Goal: Task Accomplishment & Management: Manage account settings

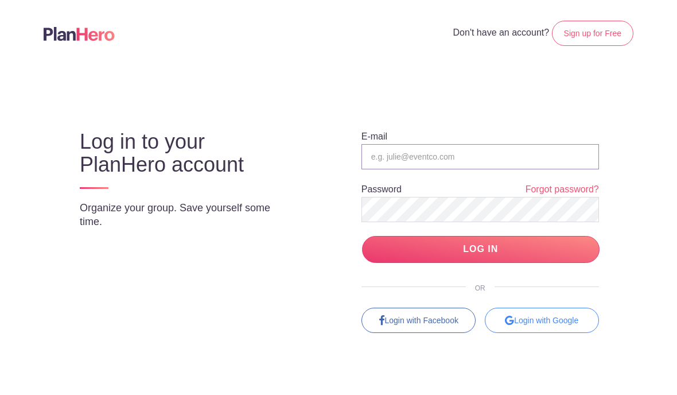
click at [380, 156] on input "email" at bounding box center [481, 156] width 238 height 25
type input "dan@feedmysheepsquared.org"
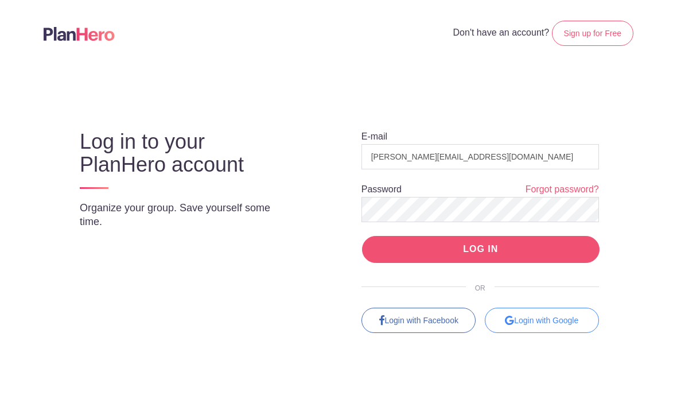
click at [402, 249] on input "LOG IN" at bounding box center [481, 249] width 238 height 27
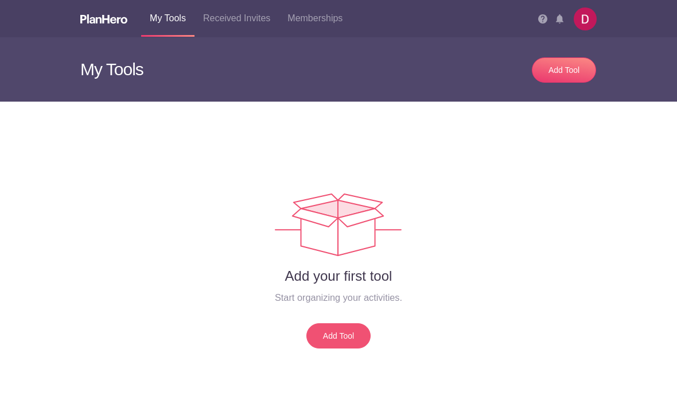
click at [349, 337] on link "Add Tool" at bounding box center [338, 335] width 64 height 25
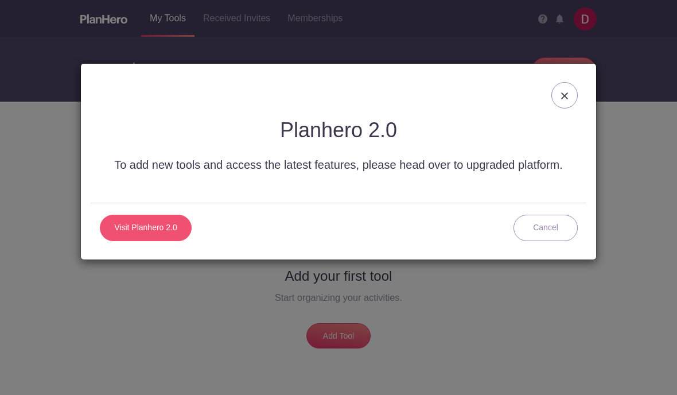
click at [141, 230] on link "Visit Planhero 2.0" at bounding box center [146, 228] width 92 height 26
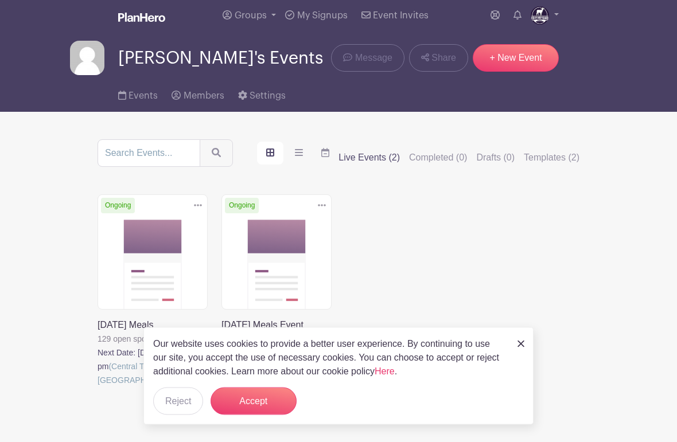
scroll to position [37, 0]
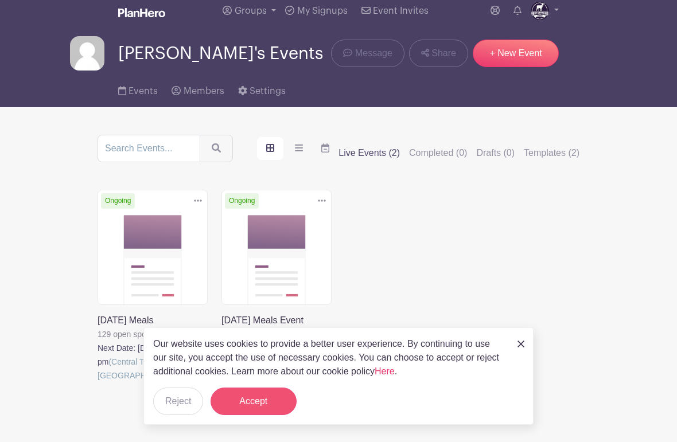
click at [260, 402] on button "Accept" at bounding box center [254, 402] width 86 height 28
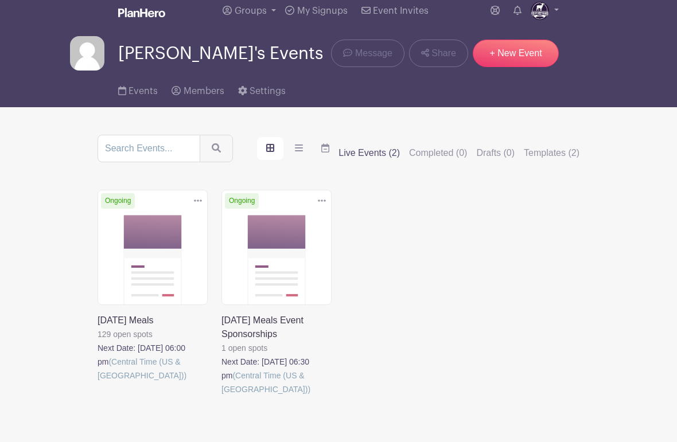
click at [98, 383] on link at bounding box center [98, 383] width 0 height 0
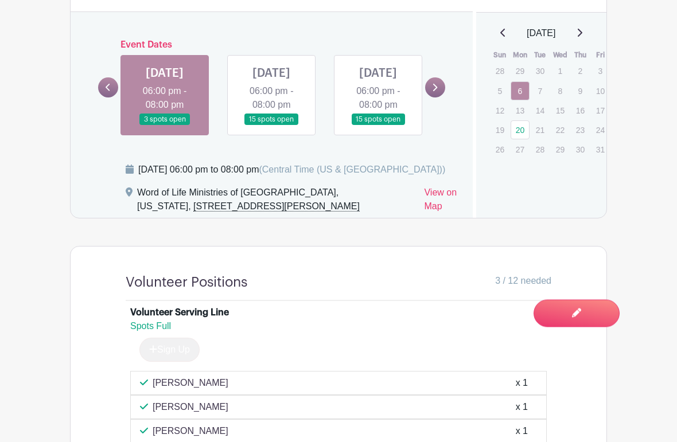
scroll to position [661, 0]
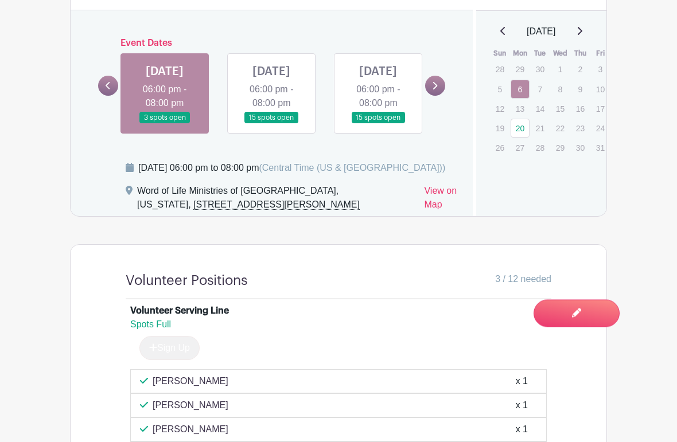
click at [582, 29] on icon at bounding box center [580, 31] width 6 height 9
click at [524, 131] on link "17" at bounding box center [520, 127] width 19 height 19
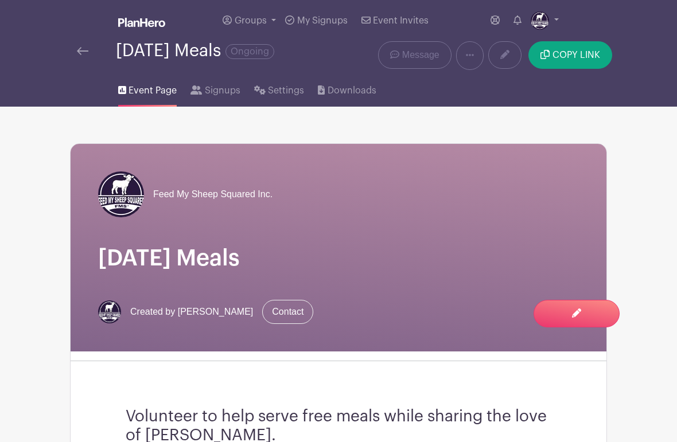
click at [150, 90] on span "Event Page" at bounding box center [153, 91] width 48 height 14
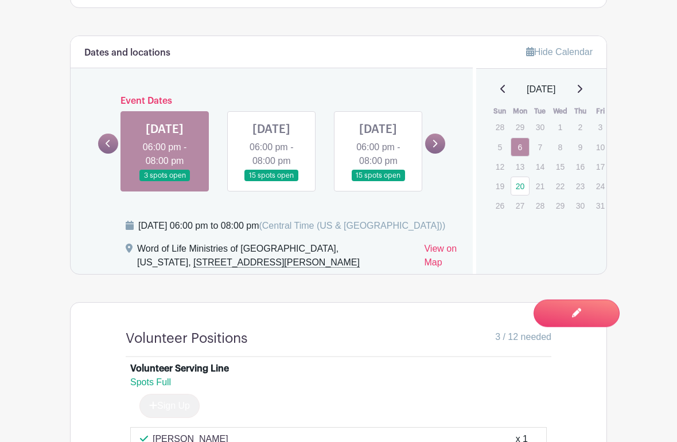
scroll to position [604, 0]
click at [582, 90] on icon at bounding box center [580, 88] width 6 height 9
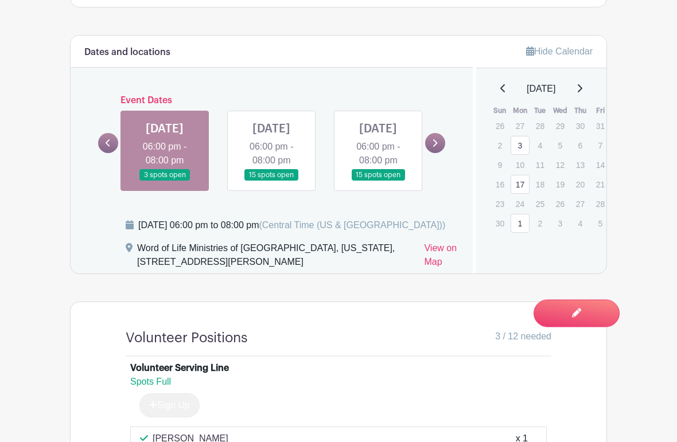
scroll to position [604, 0]
click at [575, 259] on div "Hide Calendar [DATE] Sun Mon Tue Wed Thu Fri Sat 26 27 28 29 30 31 1 2 3 4 5 6 …" at bounding box center [540, 155] width 134 height 238
click at [522, 186] on link "17" at bounding box center [520, 184] width 19 height 19
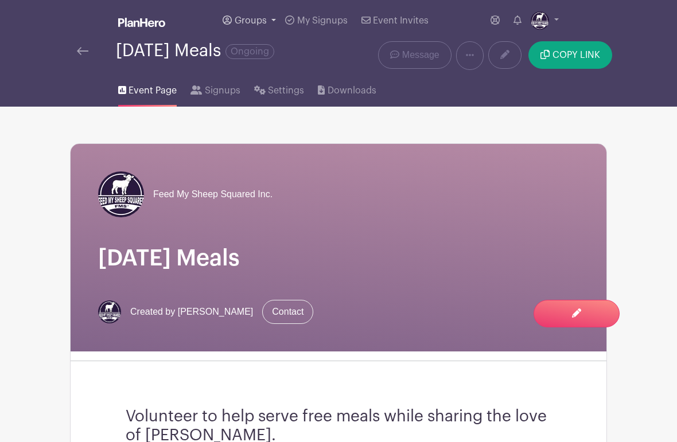
click at [257, 20] on span "Groups" at bounding box center [251, 20] width 32 height 9
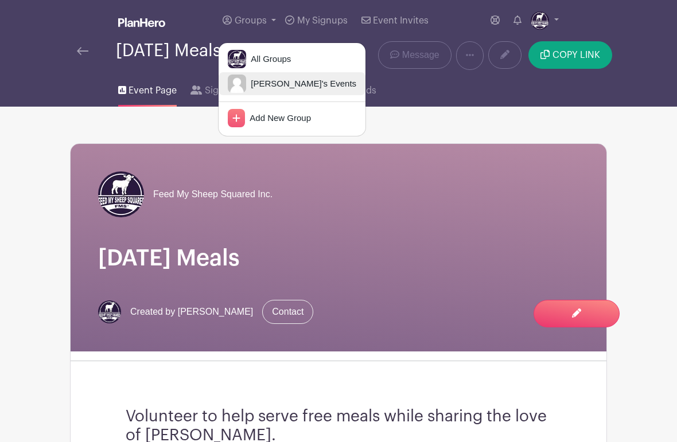
click at [275, 84] on span "[PERSON_NAME]'s Events" at bounding box center [301, 83] width 110 height 13
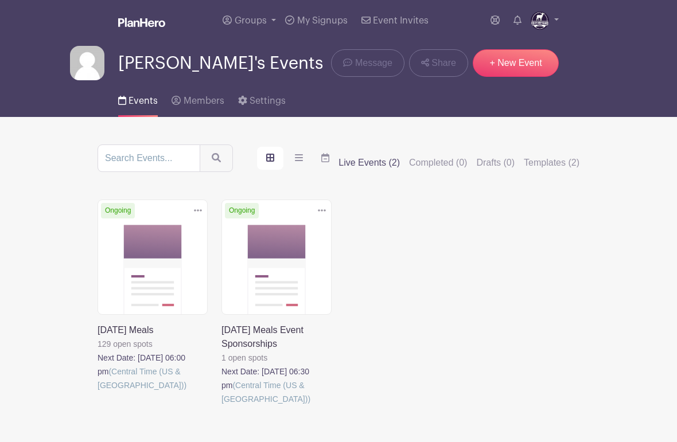
click at [222, 406] on link at bounding box center [222, 406] width 0 height 0
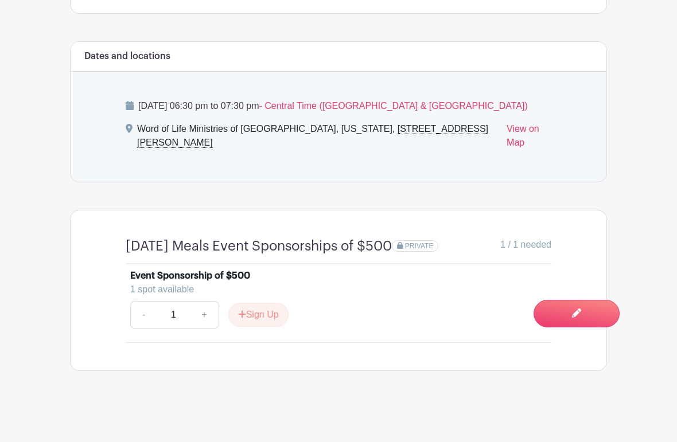
scroll to position [548, 0]
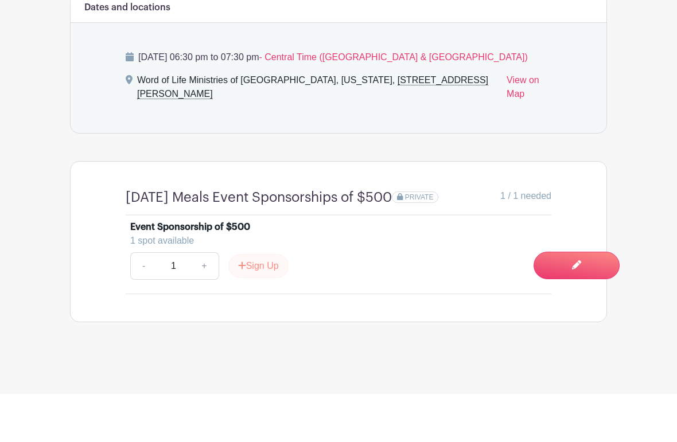
click at [259, 302] on button "Sign Up" at bounding box center [258, 314] width 60 height 24
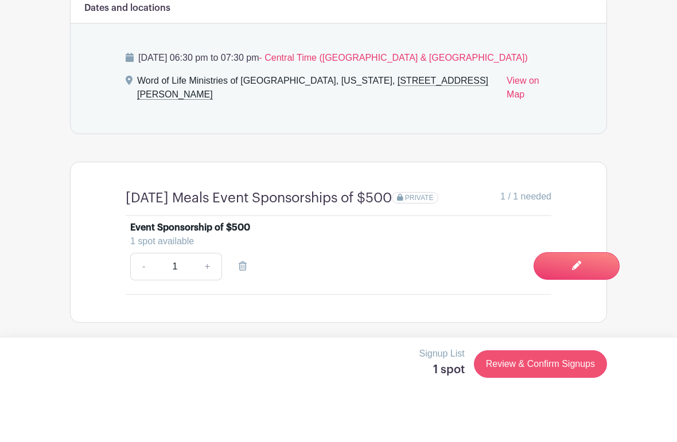
click at [558, 398] on link "Review & Confirm Signups" at bounding box center [540, 412] width 133 height 28
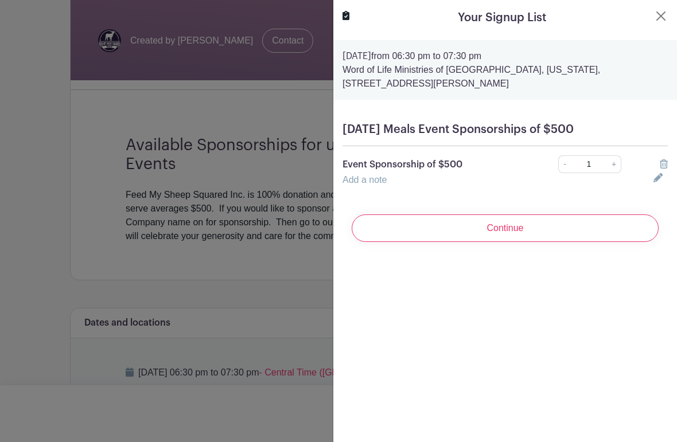
scroll to position [278, 0]
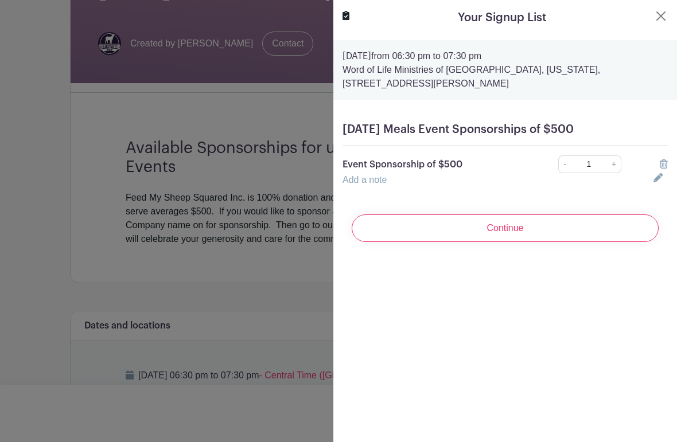
click at [657, 178] on icon at bounding box center [658, 177] width 9 height 9
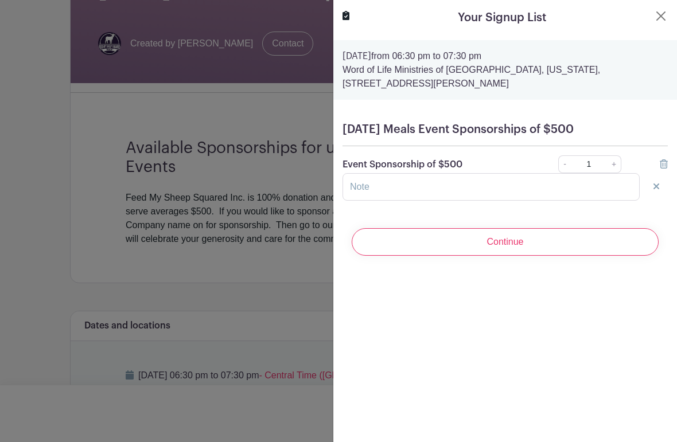
click at [650, 190] on div at bounding box center [661, 187] width 28 height 14
click at [659, 15] on button "Close" at bounding box center [661, 16] width 14 height 14
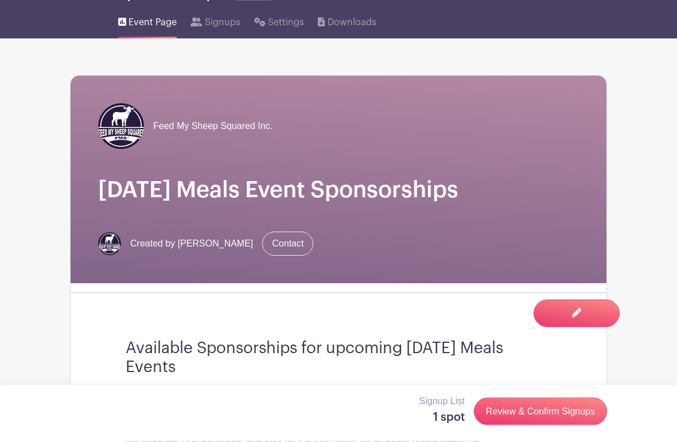
scroll to position [0, 0]
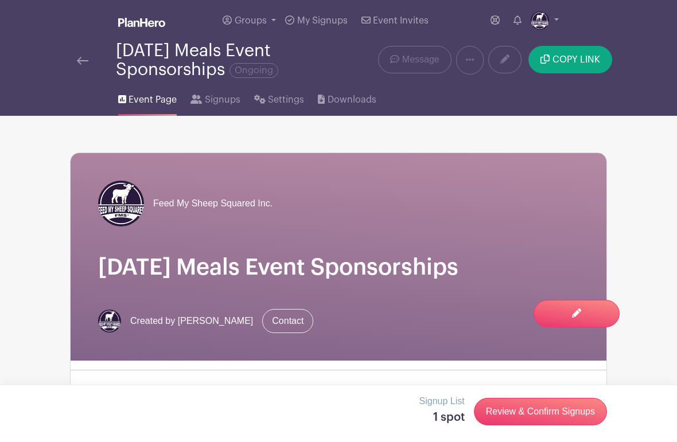
click at [83, 58] on img at bounding box center [82, 61] width 11 height 8
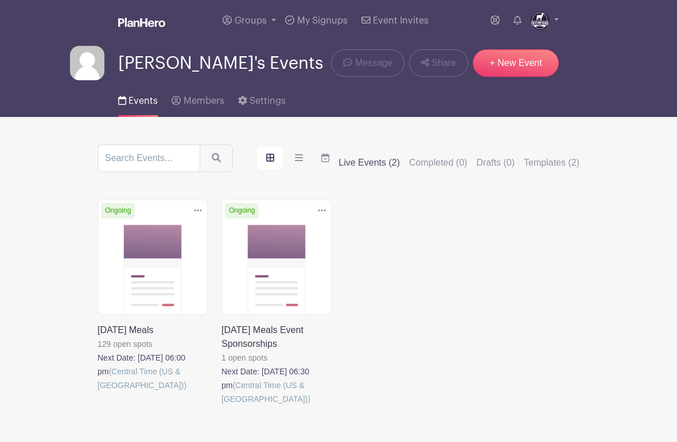
click at [222, 406] on link at bounding box center [222, 406] width 0 height 0
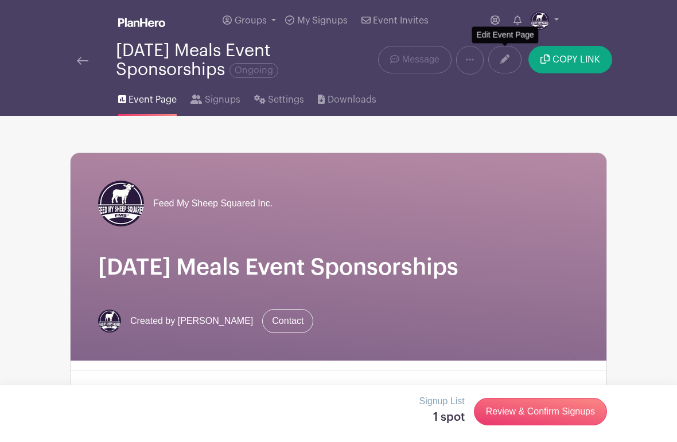
click at [502, 56] on icon at bounding box center [504, 59] width 9 height 9
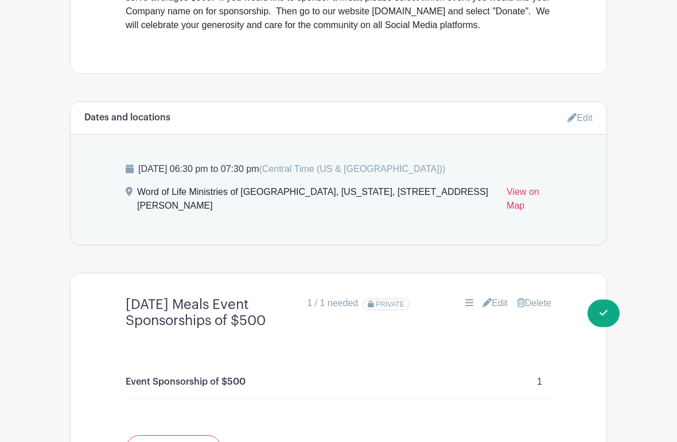
scroll to position [516, 0]
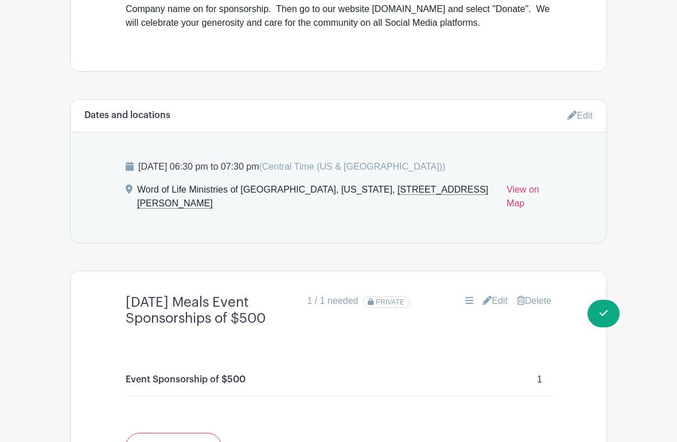
click at [576, 116] on link "Edit" at bounding box center [580, 115] width 25 height 19
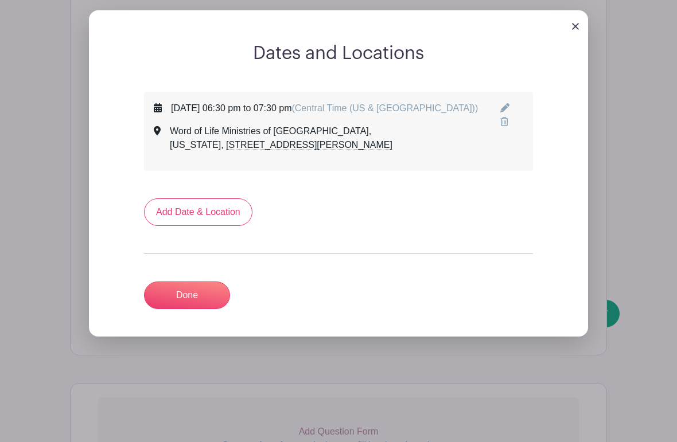
scroll to position [623, 0]
click at [180, 226] on link "Add Date & Location" at bounding box center [198, 213] width 108 height 28
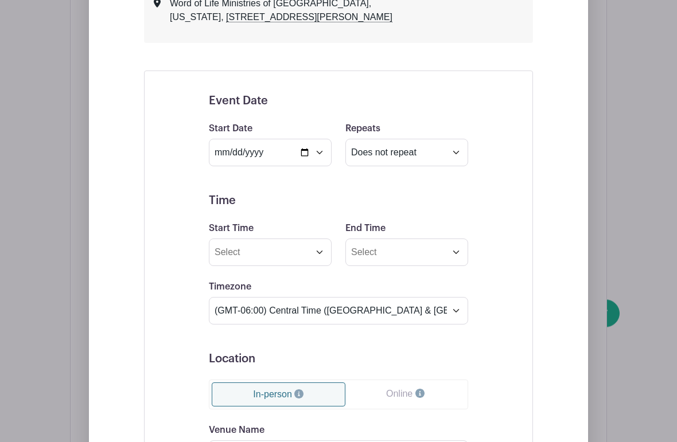
scroll to position [752, 0]
click at [269, 165] on input "date" at bounding box center [270, 153] width 123 height 28
type input "[DATE]"
click at [457, 162] on select "Does not repeat Daily Weekly Monthly on day 6 Monthly on the first [DATE] Other…" at bounding box center [406, 152] width 123 height 28
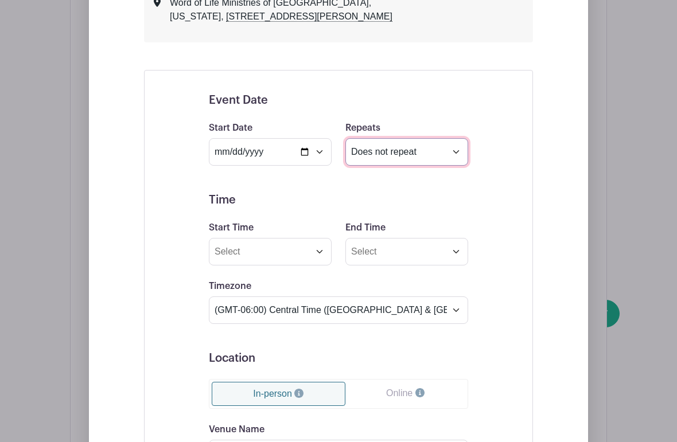
select select "other"
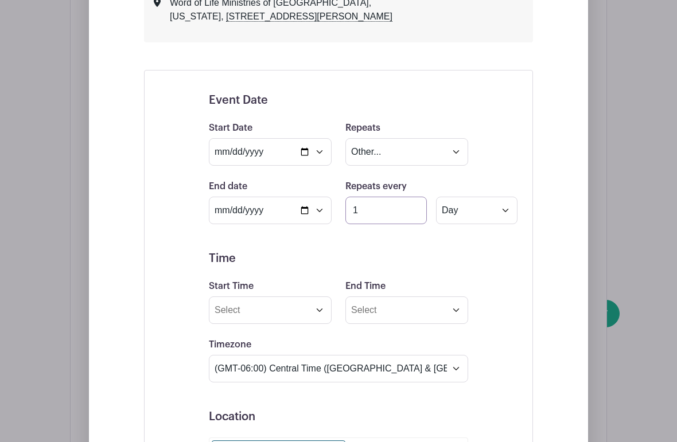
click at [367, 224] on input "1" at bounding box center [385, 211] width 81 height 28
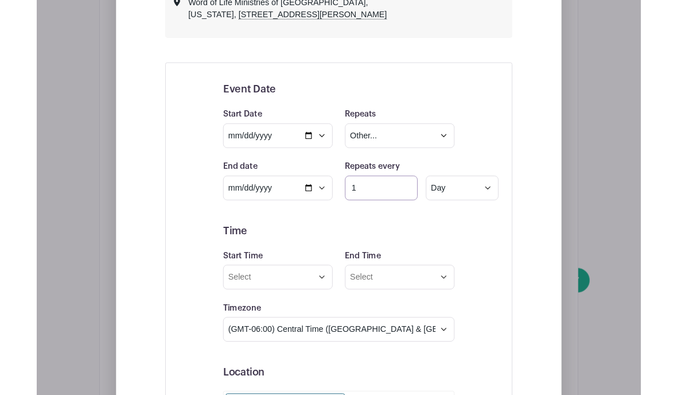
scroll to position [752, 0]
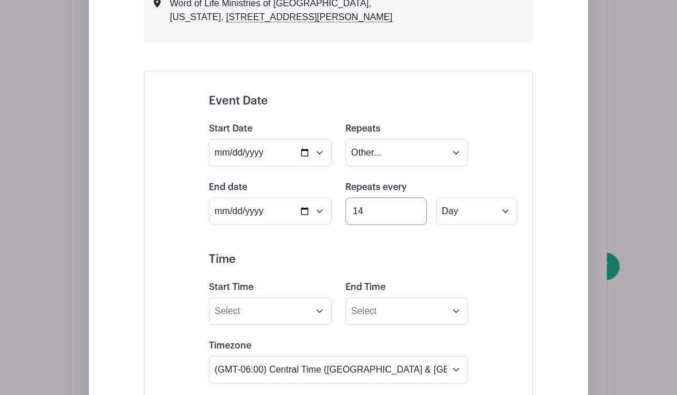
type input "14"
click at [315, 225] on input "[DATE]" at bounding box center [270, 211] width 123 height 28
type input "[DATE]"
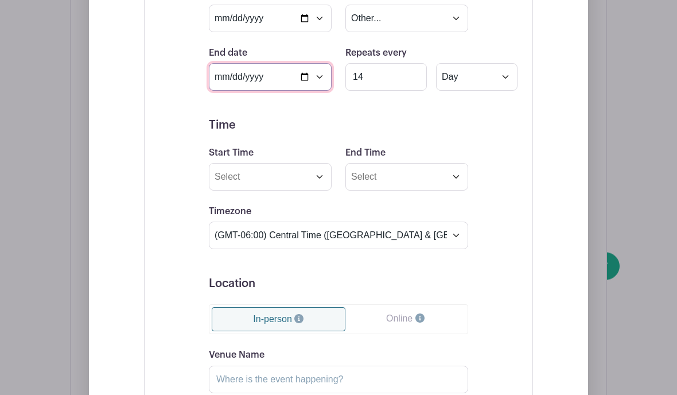
scroll to position [904, 0]
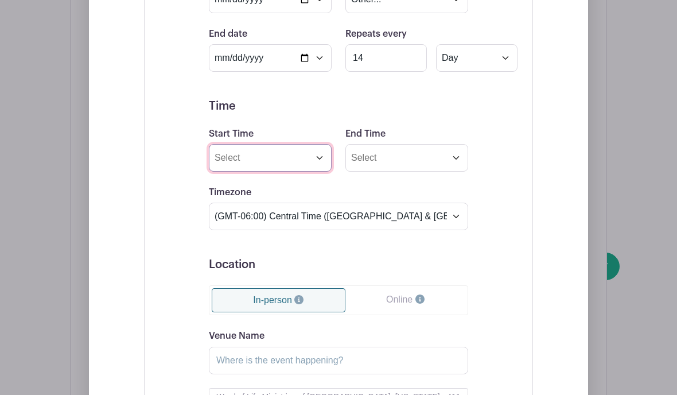
click at [319, 172] on input "Start Time" at bounding box center [270, 158] width 123 height 28
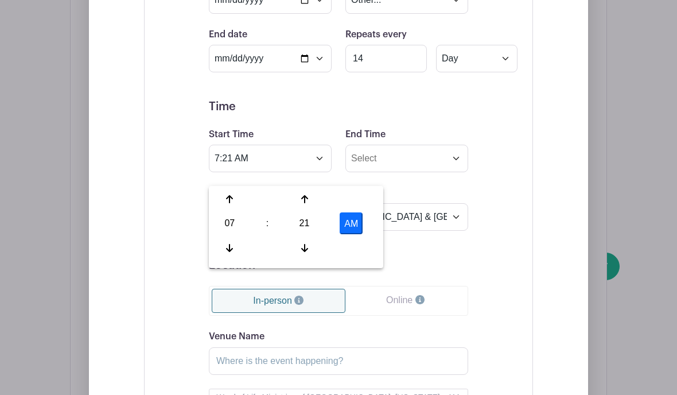
click at [350, 224] on button "AM" at bounding box center [351, 223] width 23 height 22
click at [231, 251] on icon at bounding box center [229, 247] width 7 height 9
click at [230, 248] on icon at bounding box center [229, 247] width 7 height 8
click at [228, 248] on icon at bounding box center [229, 247] width 7 height 9
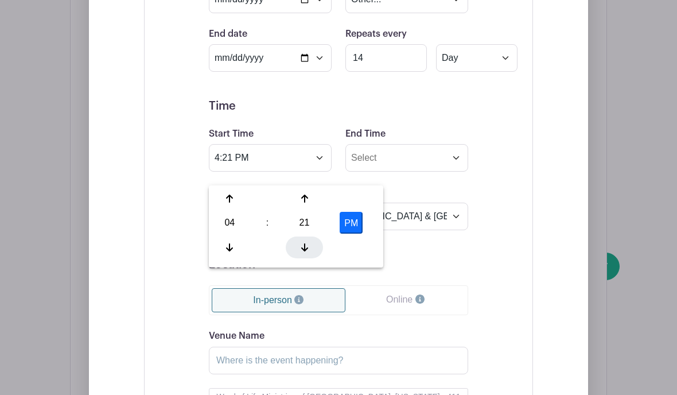
click at [305, 252] on div at bounding box center [304, 247] width 37 height 22
click at [305, 253] on div at bounding box center [304, 247] width 37 height 22
click at [307, 254] on div at bounding box center [304, 247] width 37 height 22
click at [306, 252] on div at bounding box center [304, 247] width 37 height 22
click at [304, 254] on div at bounding box center [304, 247] width 37 height 22
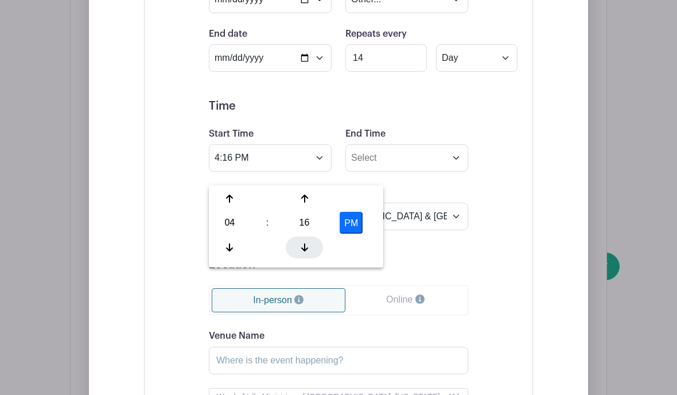
click at [305, 250] on icon at bounding box center [304, 247] width 7 height 8
click at [304, 248] on icon at bounding box center [304, 247] width 7 height 9
click at [302, 253] on div at bounding box center [304, 247] width 37 height 22
click at [303, 250] on icon at bounding box center [304, 247] width 7 height 9
click at [302, 247] on icon at bounding box center [304, 247] width 7 height 9
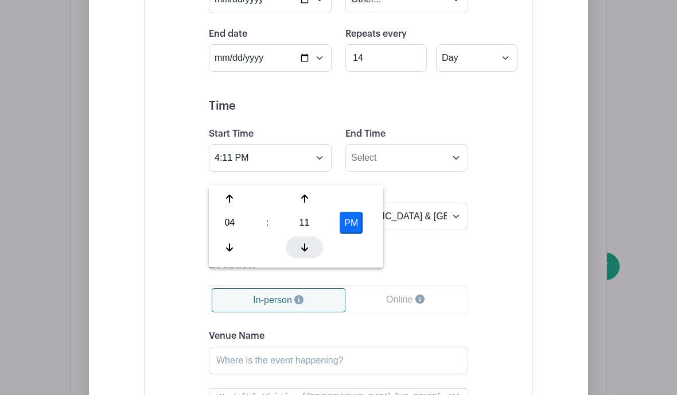
click at [302, 247] on icon at bounding box center [304, 247] width 7 height 9
click at [301, 245] on div at bounding box center [304, 247] width 37 height 22
click at [301, 244] on div at bounding box center [304, 247] width 37 height 22
click at [300, 247] on div at bounding box center [304, 247] width 37 height 22
click at [306, 251] on icon at bounding box center [304, 247] width 7 height 9
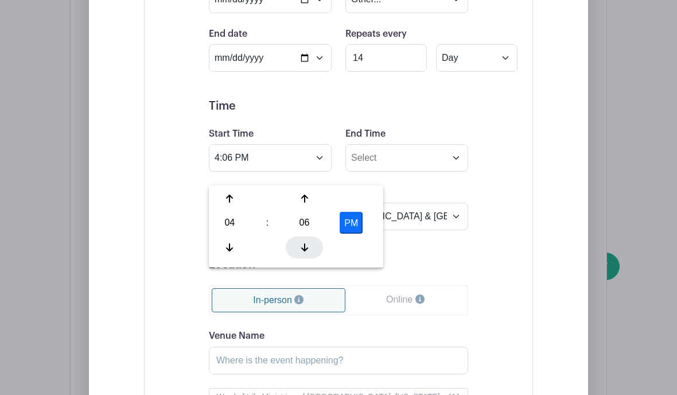
click at [305, 248] on icon at bounding box center [304, 247] width 7 height 8
click at [305, 247] on icon at bounding box center [304, 247] width 7 height 8
click at [305, 248] on icon at bounding box center [304, 247] width 7 height 8
click at [306, 250] on icon at bounding box center [304, 247] width 7 height 8
click at [301, 245] on icon at bounding box center [304, 247] width 7 height 9
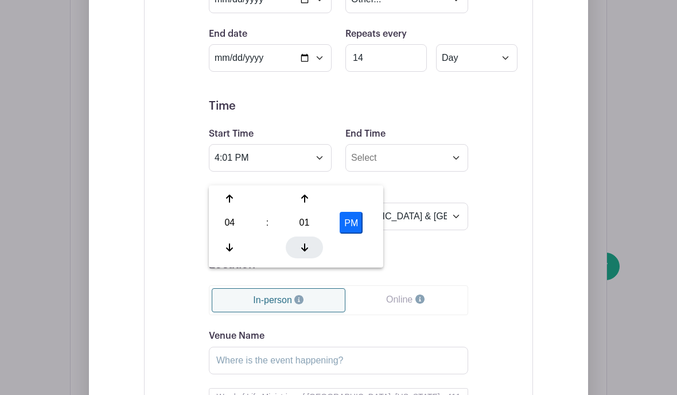
click at [303, 248] on icon at bounding box center [304, 247] width 7 height 9
type input "4:00 PM"
click at [362, 288] on form "Event Date Start Date [DATE] Repeats Does not repeat Daily Weekly Monthly on da…" at bounding box center [338, 250] width 259 height 619
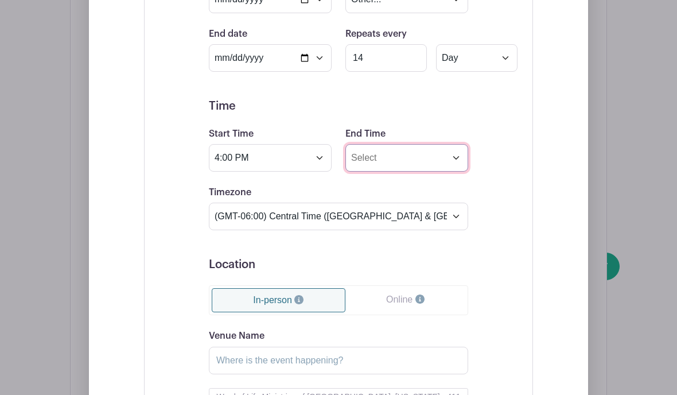
click at [448, 170] on input "End Time" at bounding box center [406, 158] width 123 height 28
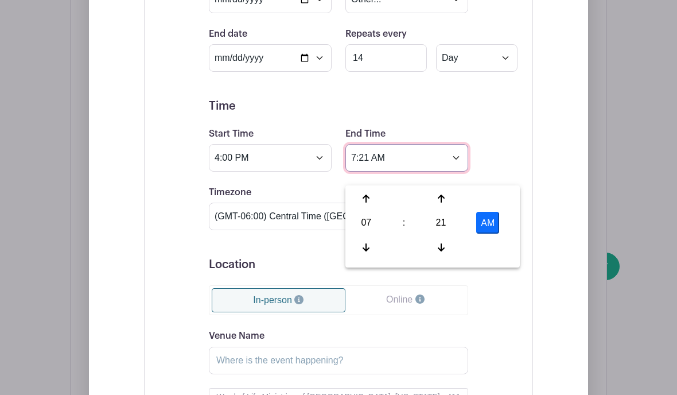
scroll to position [904, 0]
click at [361, 200] on div at bounding box center [366, 199] width 37 height 22
click at [486, 226] on button "AM" at bounding box center [487, 223] width 23 height 22
click at [440, 250] on icon at bounding box center [441, 247] width 7 height 9
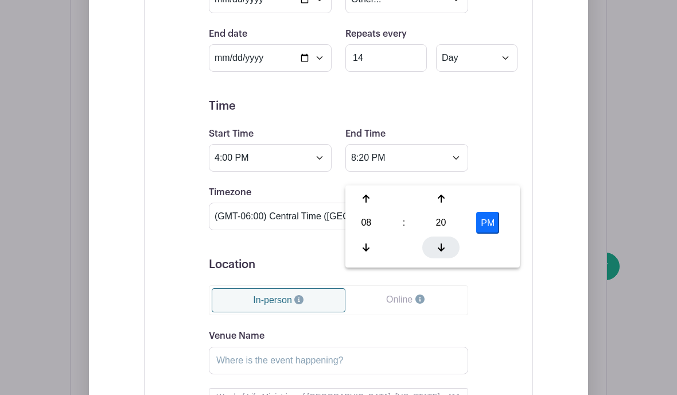
click at [435, 251] on div at bounding box center [440, 247] width 37 height 22
click at [438, 254] on div at bounding box center [440, 247] width 37 height 22
click at [437, 254] on div at bounding box center [440, 247] width 37 height 22
click at [440, 255] on div at bounding box center [440, 247] width 37 height 22
click at [440, 254] on div at bounding box center [440, 247] width 37 height 22
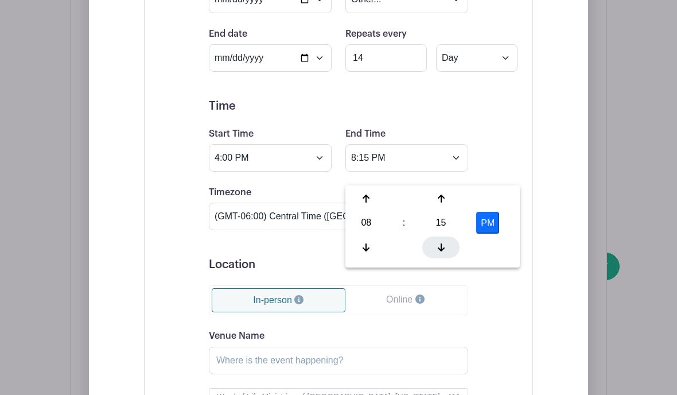
click at [440, 253] on div at bounding box center [440, 247] width 37 height 22
click at [437, 248] on div at bounding box center [440, 247] width 37 height 22
click at [441, 251] on icon at bounding box center [441, 247] width 7 height 8
click at [442, 248] on icon at bounding box center [441, 247] width 7 height 8
click at [441, 246] on icon at bounding box center [441, 247] width 7 height 9
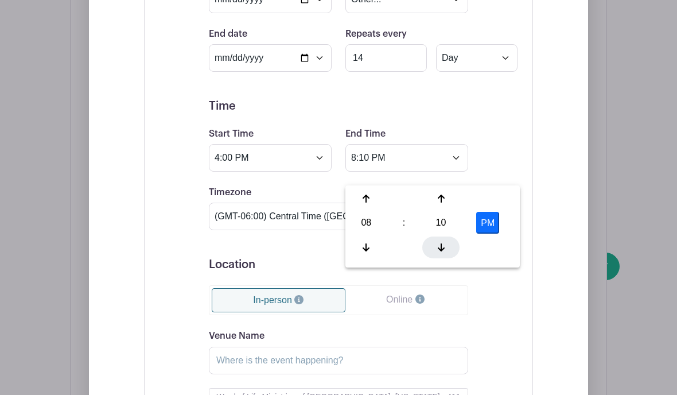
click at [440, 246] on icon at bounding box center [441, 247] width 7 height 9
click at [440, 247] on icon at bounding box center [441, 247] width 7 height 9
click at [442, 248] on icon at bounding box center [441, 247] width 7 height 9
click at [443, 250] on icon at bounding box center [441, 247] width 7 height 9
click at [440, 250] on icon at bounding box center [441, 247] width 7 height 9
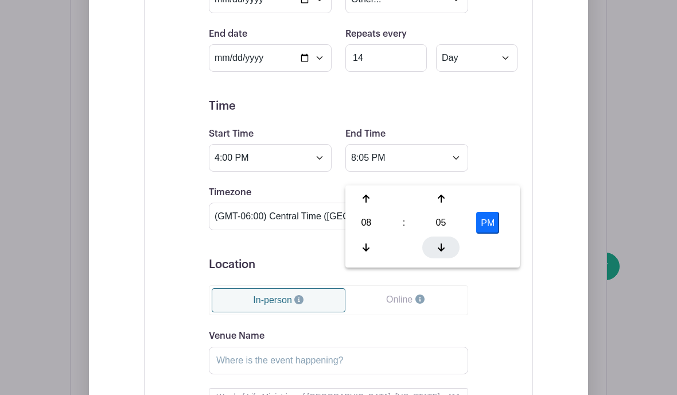
click at [440, 246] on icon at bounding box center [441, 247] width 7 height 9
click at [445, 250] on div at bounding box center [440, 247] width 37 height 22
click at [444, 247] on icon at bounding box center [441, 247] width 7 height 9
click at [445, 250] on div at bounding box center [440, 247] width 37 height 22
click at [445, 250] on icon at bounding box center [441, 247] width 7 height 9
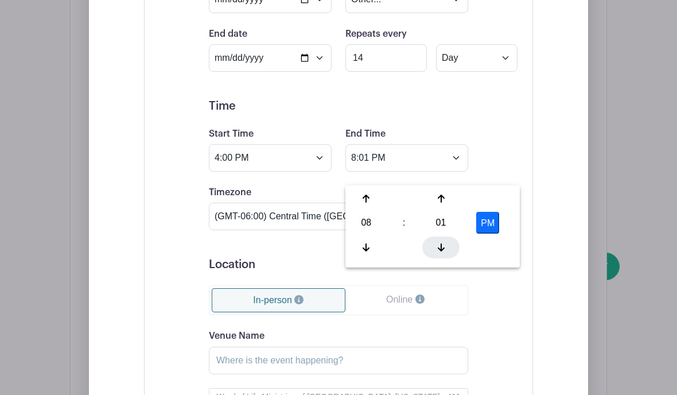
type input "8:00 PM"
click at [451, 295] on form "Event Date Start Date [DATE] Repeats Does not repeat Daily Weekly Monthly on da…" at bounding box center [338, 250] width 259 height 619
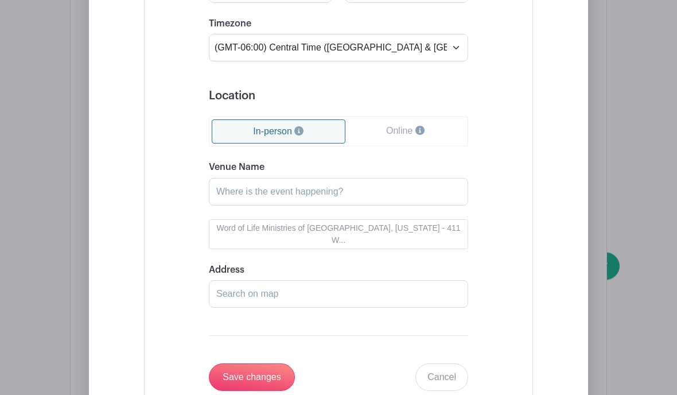
scroll to position [1080, 0]
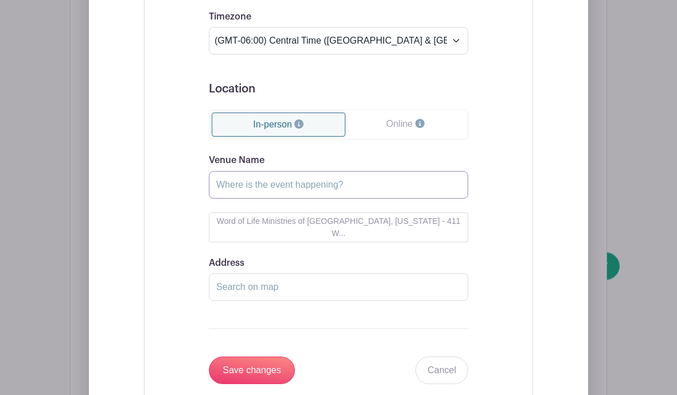
click at [253, 199] on input "Venue Name" at bounding box center [338, 186] width 259 height 28
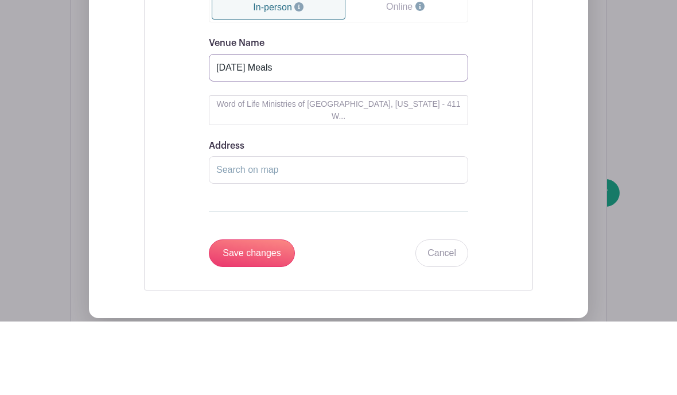
scroll to position [1128, 0]
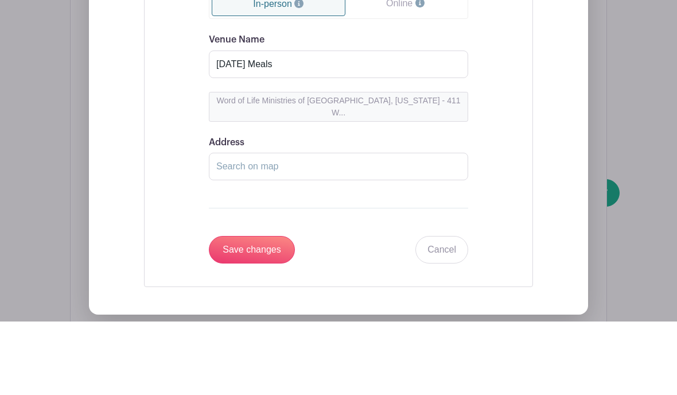
click at [279, 165] on button "Word of Life Ministries of [GEOGRAPHIC_DATA], [US_STATE] - 411 W..." at bounding box center [338, 180] width 259 height 30
type input "Word of Life Ministries of [GEOGRAPHIC_DATA], [US_STATE]"
type input "[STREET_ADDRESS][PERSON_NAME]"
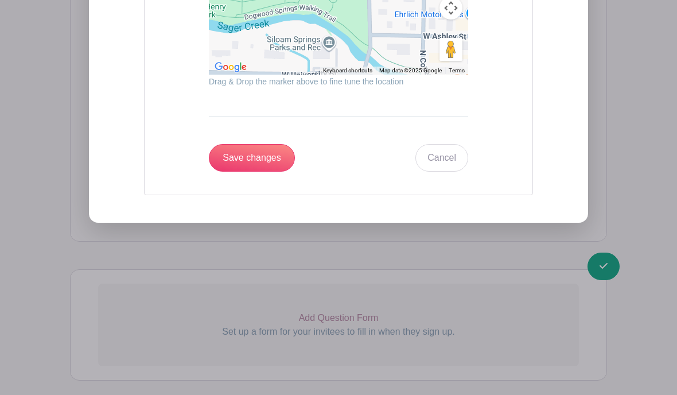
scroll to position [1549, 0]
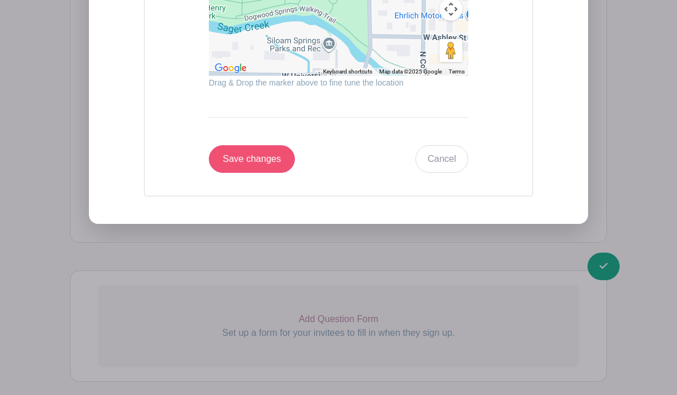
click at [262, 153] on input "Save changes" at bounding box center [252, 159] width 86 height 28
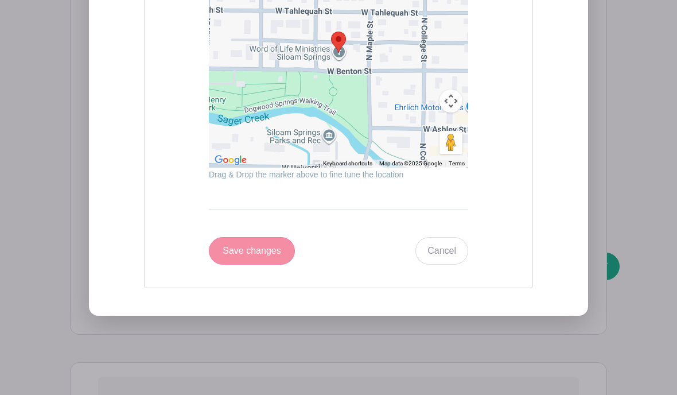
scroll to position [863, 0]
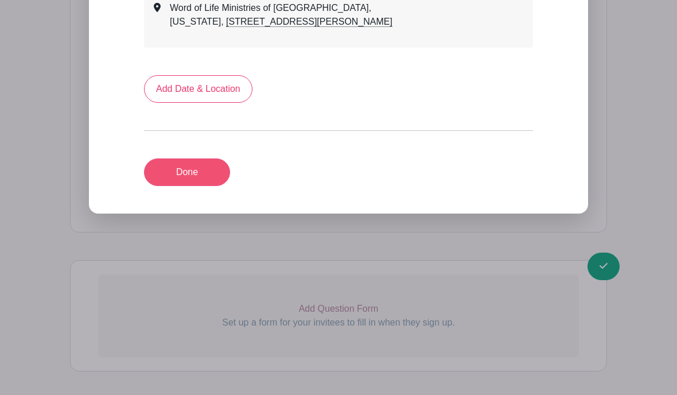
click at [195, 166] on link "Done" at bounding box center [187, 172] width 86 height 28
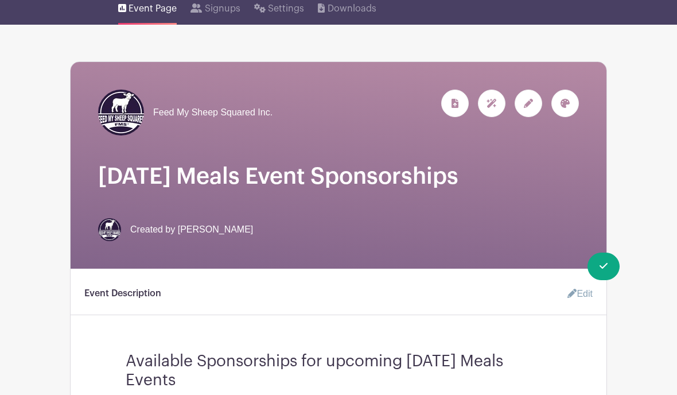
scroll to position [91, 0]
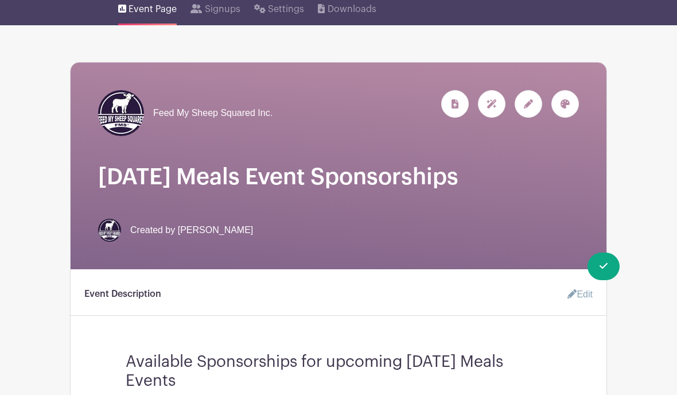
click at [531, 102] on icon at bounding box center [528, 103] width 9 height 9
click at [525, 104] on icon at bounding box center [528, 103] width 9 height 9
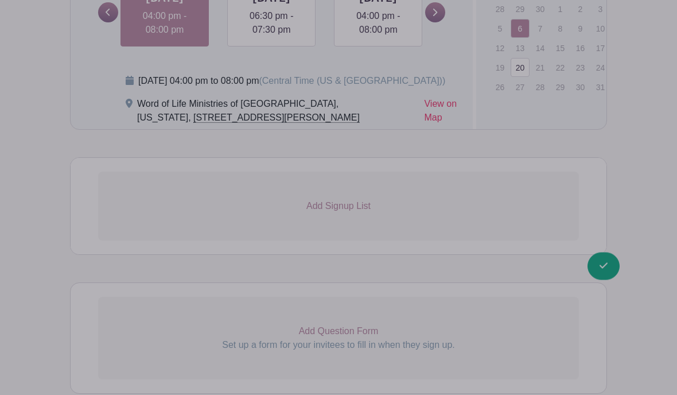
scroll to position [972, 0]
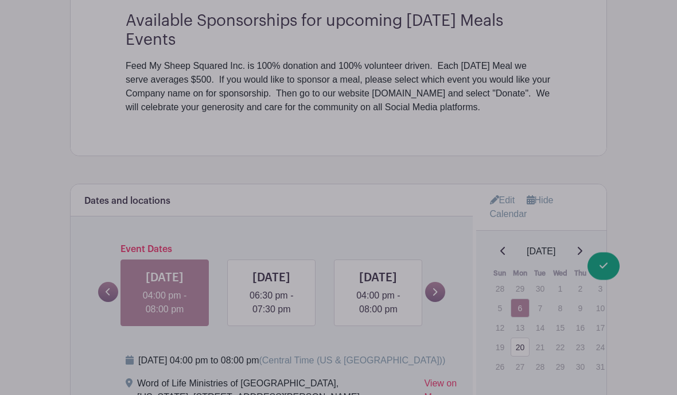
scroll to position [690, 0]
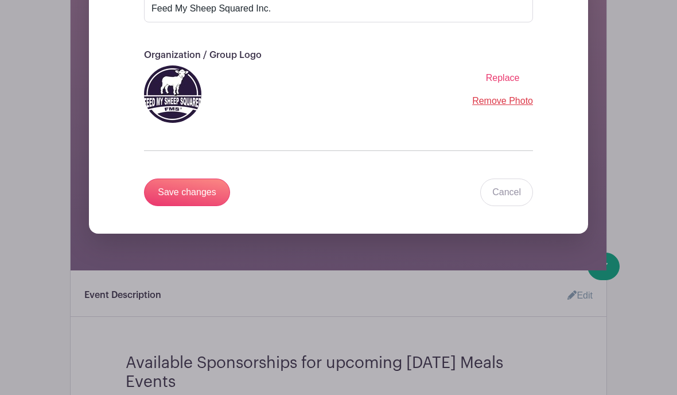
scroll to position [336, 0]
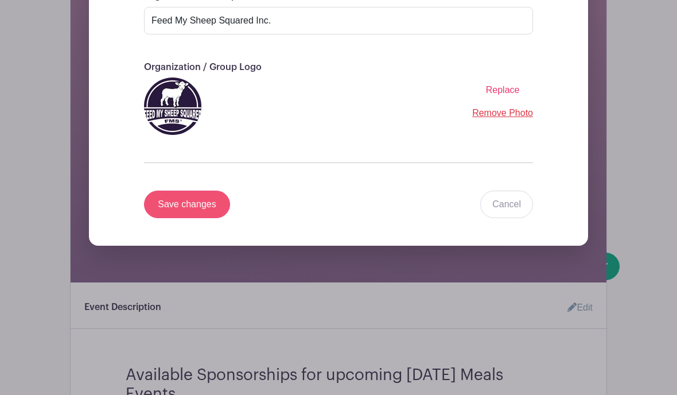
click at [188, 206] on input "Save changes" at bounding box center [187, 205] width 86 height 28
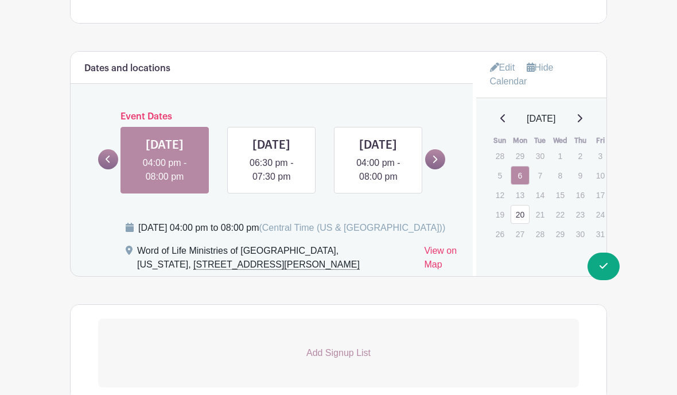
scroll to position [564, 0]
click at [497, 64] on icon at bounding box center [494, 67] width 9 height 9
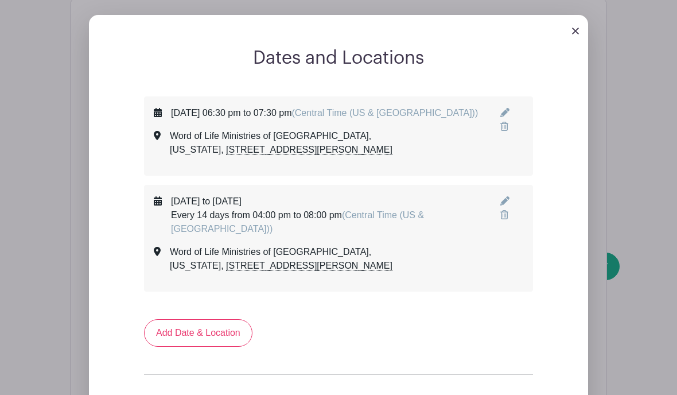
scroll to position [619, 0]
click at [503, 110] on icon at bounding box center [504, 112] width 9 height 9
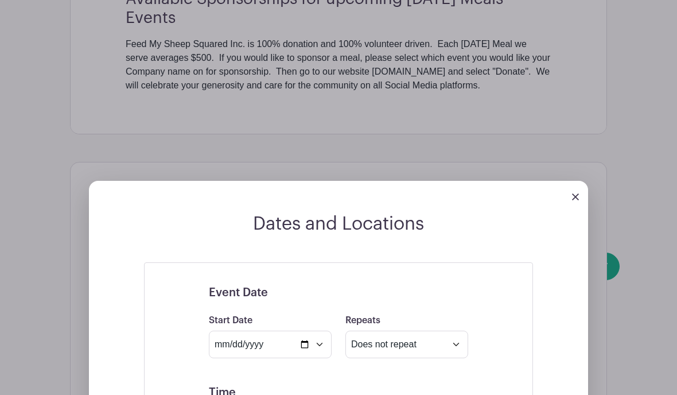
scroll to position [453, 0]
click at [573, 199] on img at bounding box center [575, 197] width 7 height 7
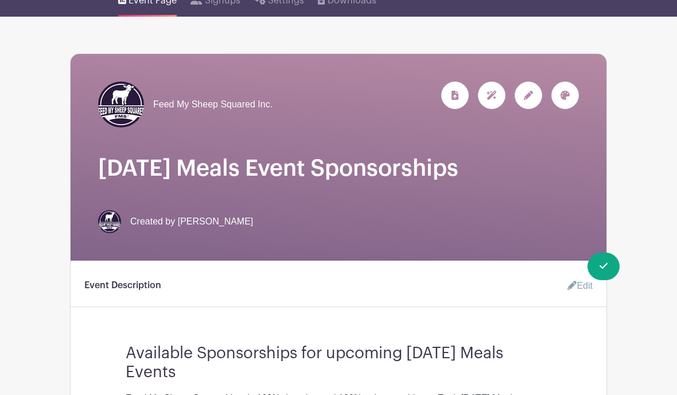
scroll to position [98, 0]
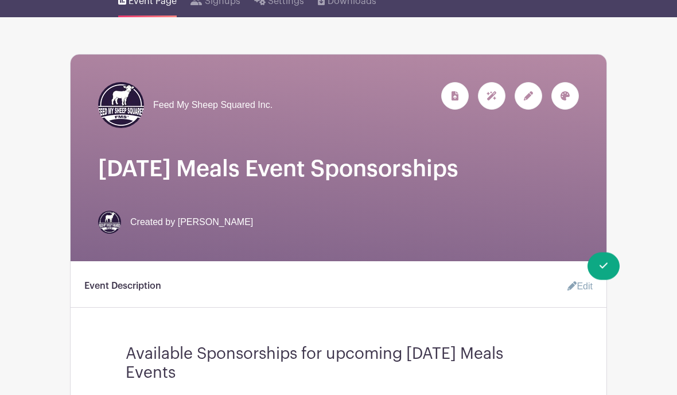
click at [529, 100] on icon at bounding box center [528, 96] width 9 height 9
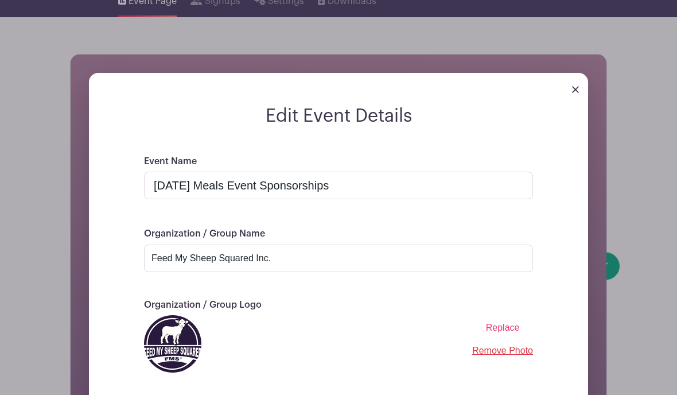
scroll to position [99, 0]
click at [285, 188] on input "[DATE] Meals Event Sponsorships" at bounding box center [338, 186] width 389 height 28
click at [288, 193] on input "[DATE] Meals Event Sponsorships" at bounding box center [338, 186] width 389 height 28
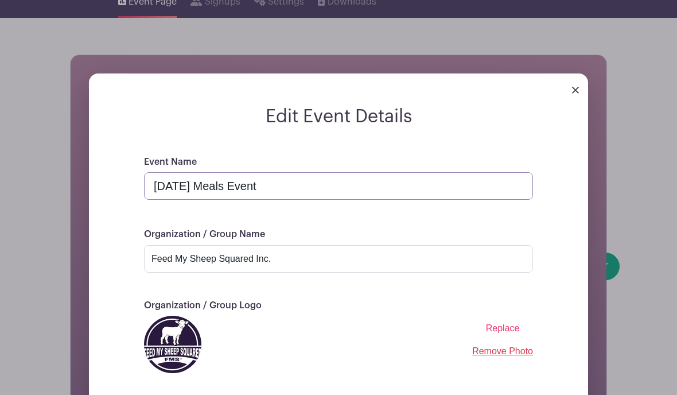
click at [154, 187] on input "[DATE] Meals Event" at bounding box center [338, 186] width 389 height 28
paste input "Sponsorships"
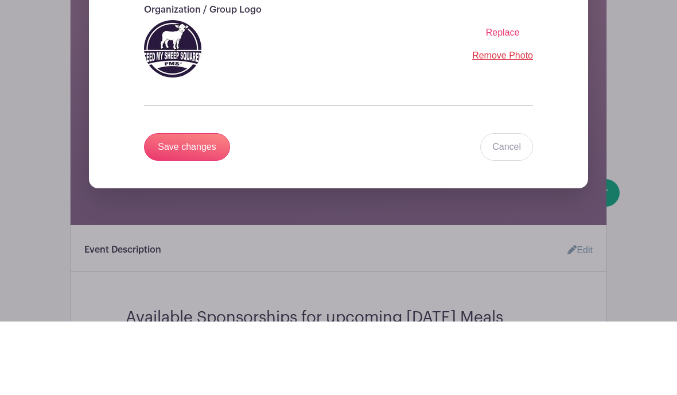
scroll to position [328, 0]
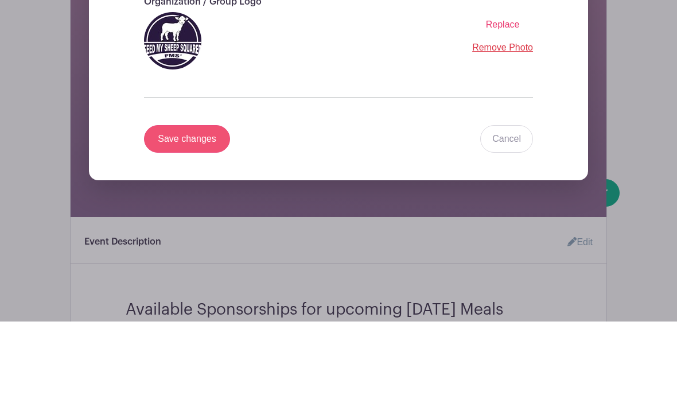
type input "Sponsorships For [DATE] Meals Events"
click at [177, 199] on input "Save changes" at bounding box center [187, 213] width 86 height 28
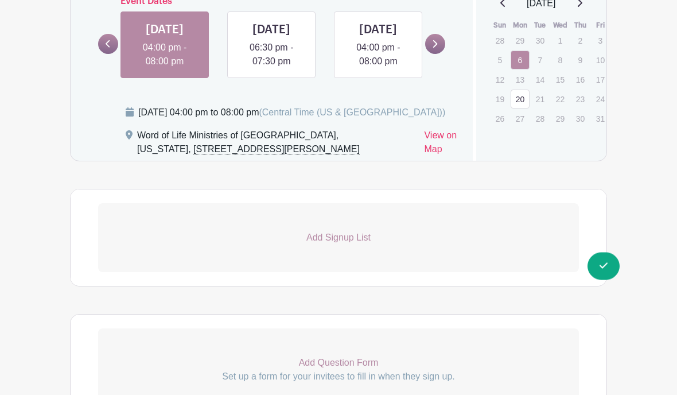
scroll to position [680, 0]
click at [336, 244] on p "Add Signup List" at bounding box center [338, 237] width 481 height 14
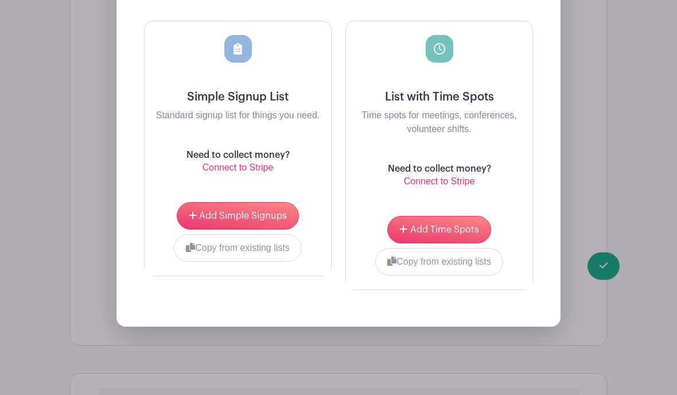
scroll to position [1001, 0]
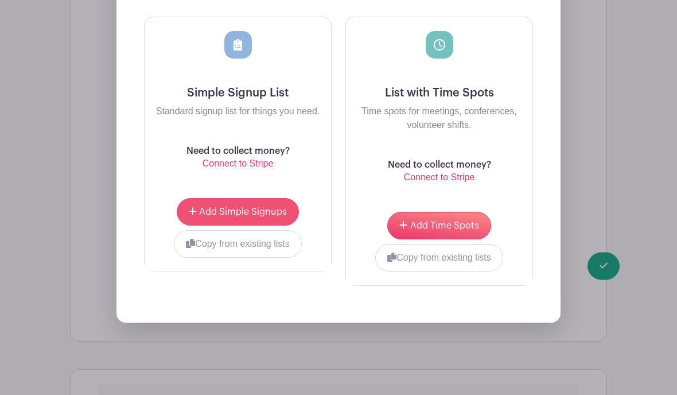
click at [234, 217] on span "Add Simple Signups" at bounding box center [243, 212] width 88 height 9
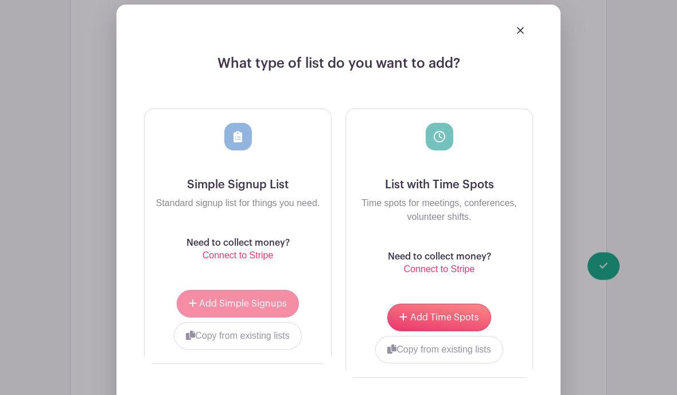
scroll to position [1002, 0]
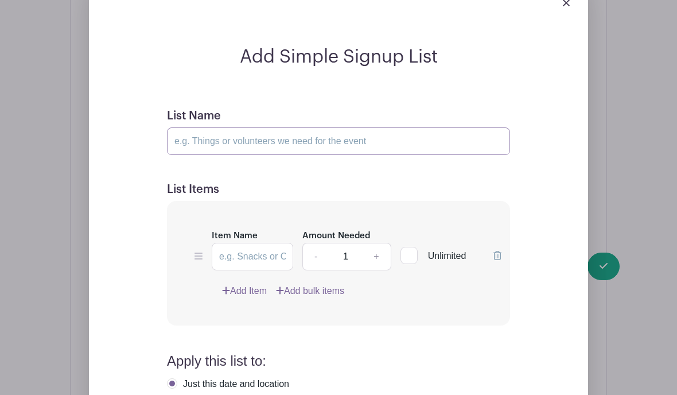
click at [201, 155] on input "List Name" at bounding box center [338, 141] width 343 height 28
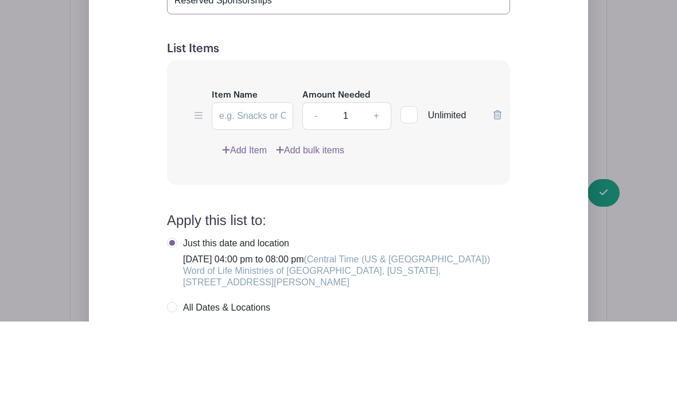
scroll to position [1070, 0]
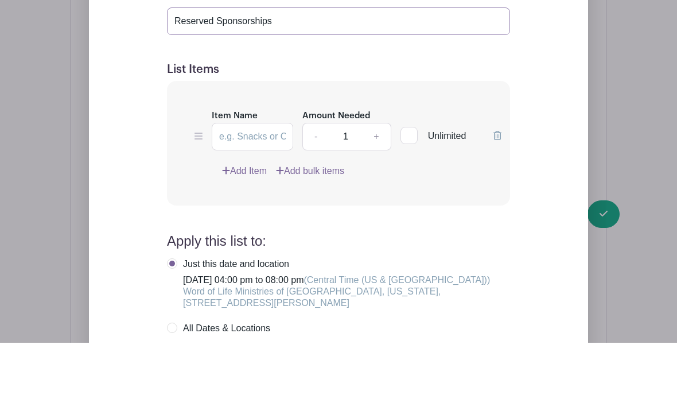
type input "Reserved Sponsorships"
click at [257, 175] on input "Item Name" at bounding box center [252, 189] width 81 height 28
type input "a"
type input "Amount Pledged"
click at [408, 181] on input "Unlimited" at bounding box center [404, 184] width 7 height 7
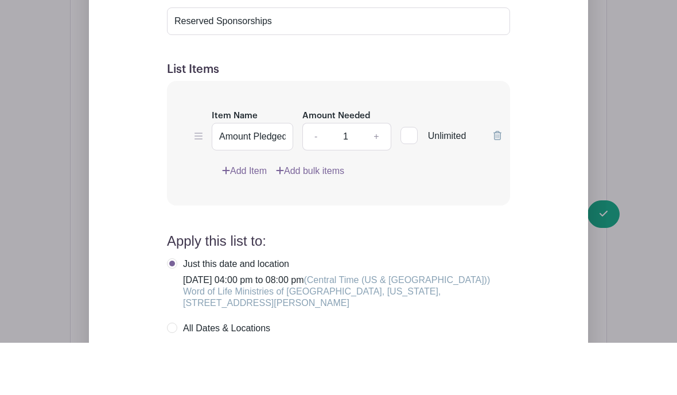
checkbox input "true"
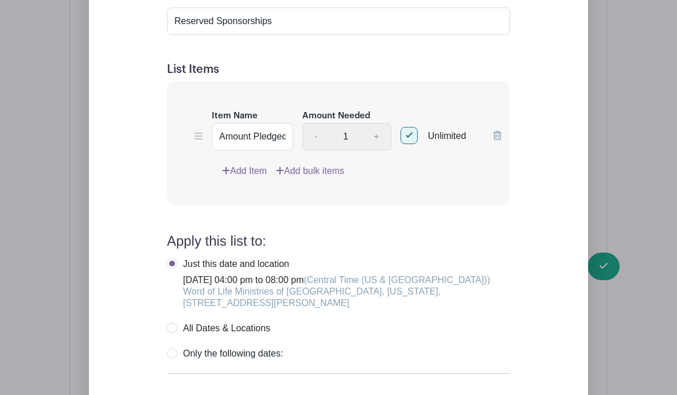
click at [312, 178] on link "Add bulk items" at bounding box center [310, 171] width 68 height 14
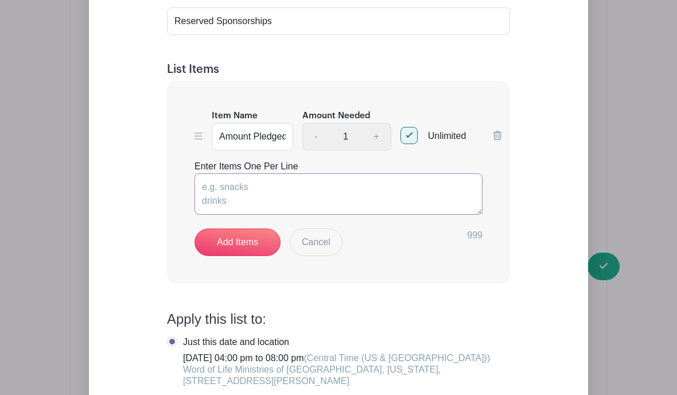
click at [212, 215] on textarea "Enter Items One Per Line" at bounding box center [339, 193] width 288 height 41
type textarea "Amount Pledged"
click at [246, 256] on link "Add Items" at bounding box center [238, 242] width 86 height 28
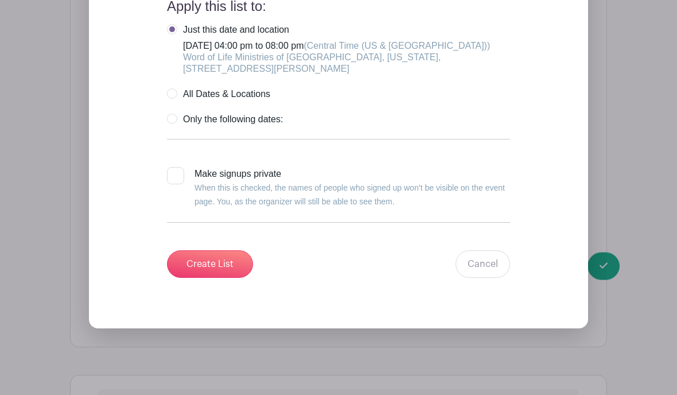
scroll to position [1306, 0]
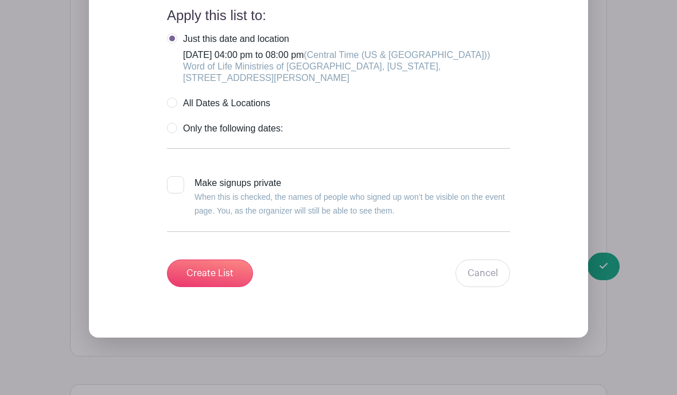
click at [181, 193] on div at bounding box center [175, 184] width 17 height 17
click at [174, 184] on input "Make signups private When this is checked, the names of people who signed up wo…" at bounding box center [170, 179] width 7 height 7
checkbox input "true"
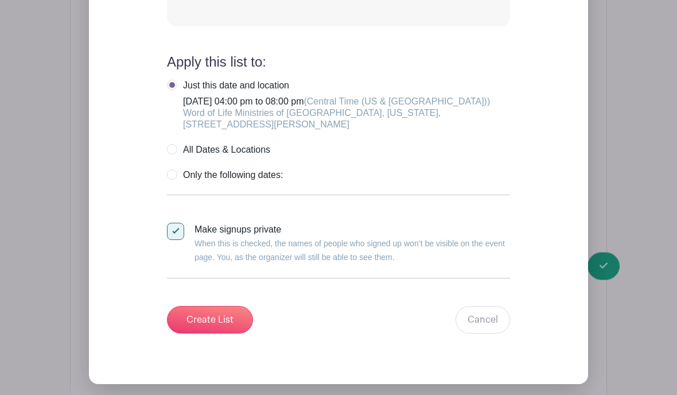
scroll to position [1260, 0]
click at [483, 333] on link "Cancel" at bounding box center [483, 320] width 55 height 28
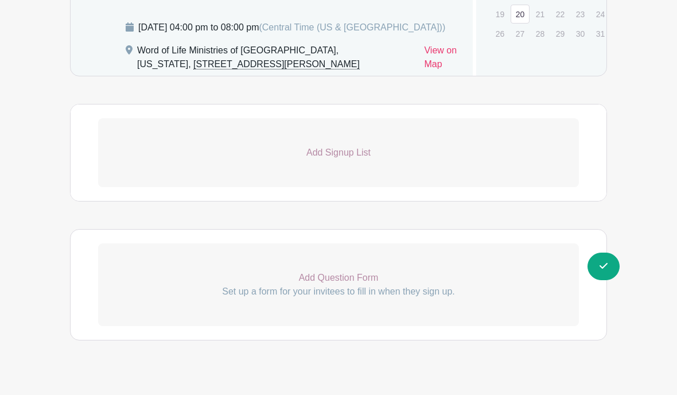
click at [333, 160] on p "Add Signup List" at bounding box center [338, 153] width 481 height 14
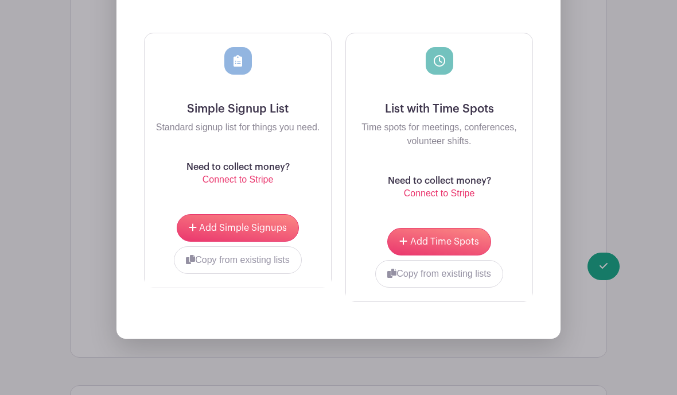
scroll to position [986, 0]
click at [234, 186] on p "Connect to Stripe" at bounding box center [238, 179] width 103 height 14
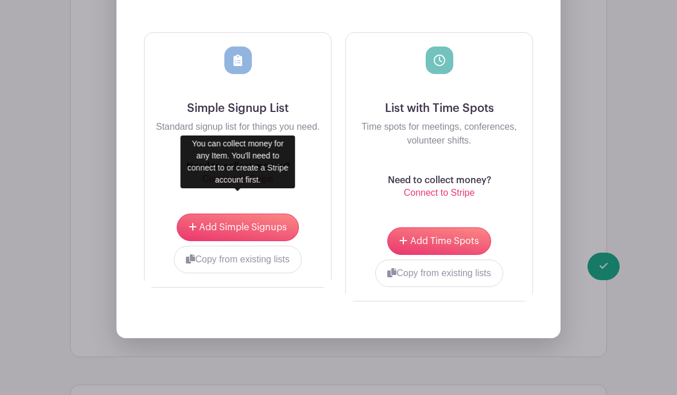
scroll to position [1035, 0]
